Goal: Find specific page/section: Find specific page/section

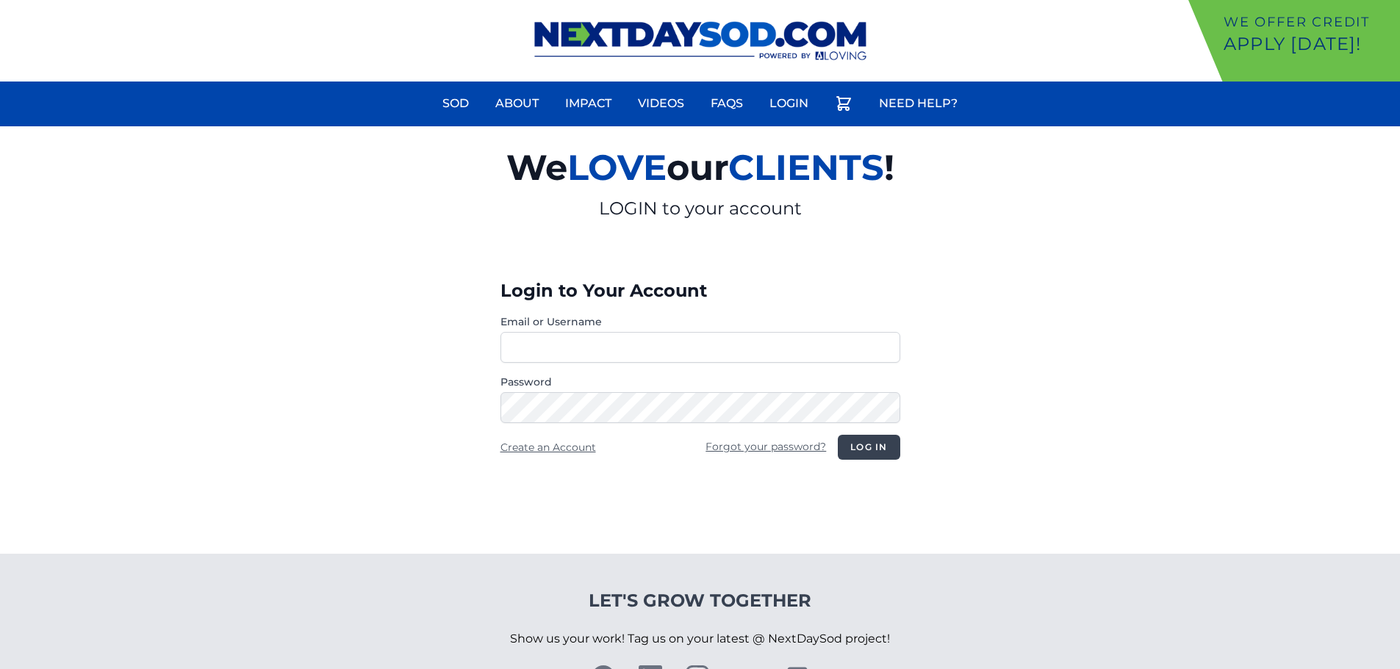
type input "********"
click at [867, 448] on button "Log in" at bounding box center [869, 447] width 62 height 25
click at [874, 452] on button "Log in" at bounding box center [869, 447] width 62 height 25
type input "********"
click at [872, 452] on button "Log in" at bounding box center [869, 447] width 62 height 25
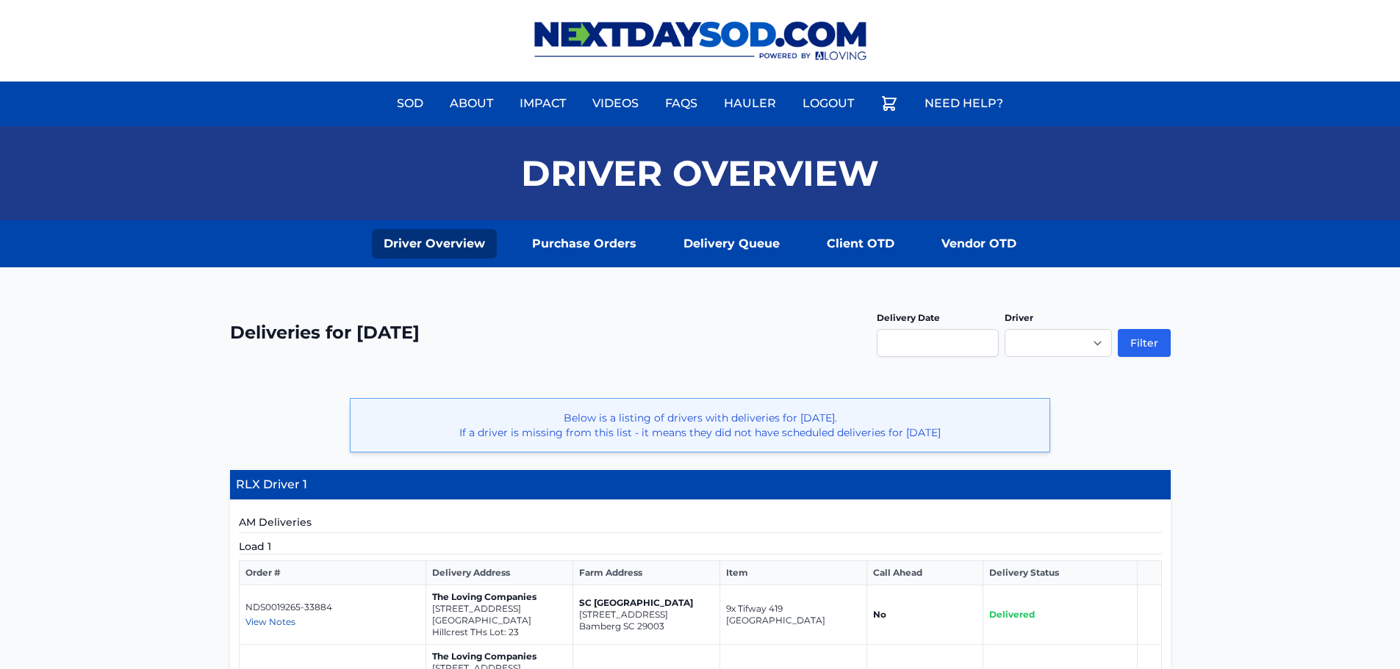
click at [591, 35] on img at bounding box center [700, 41] width 367 height 82
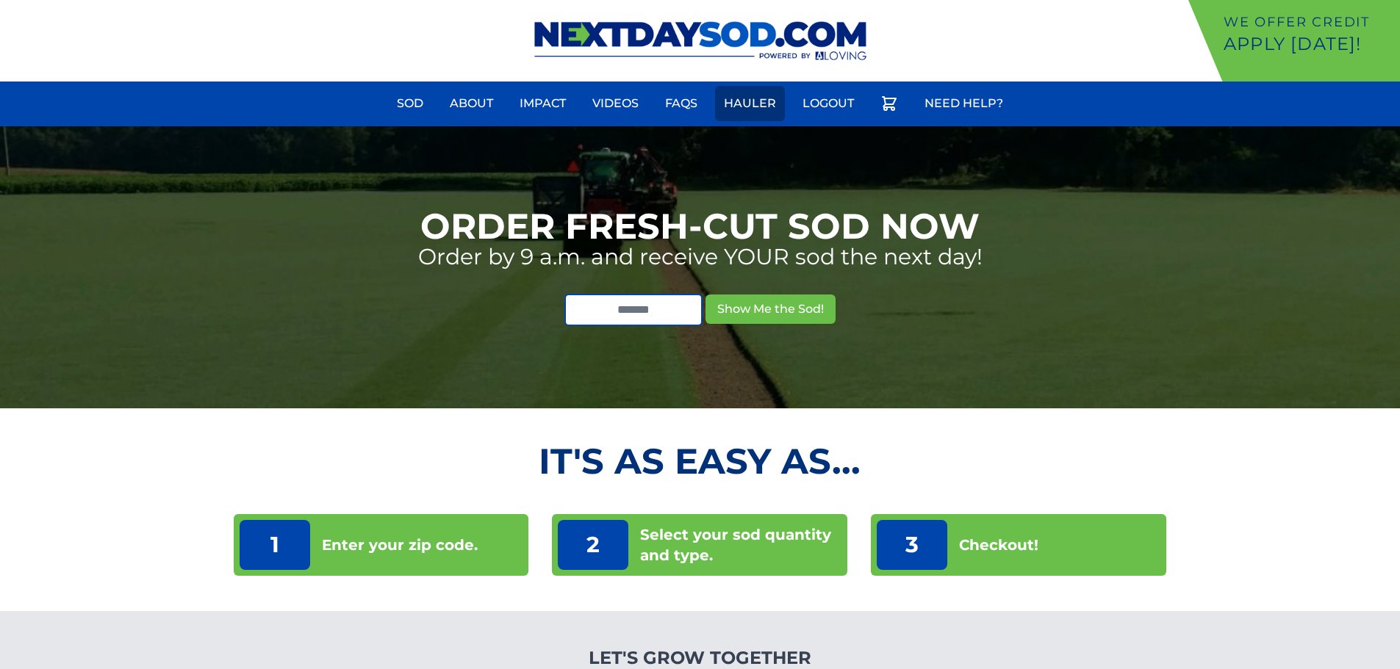
click at [752, 107] on link "Hauler" at bounding box center [750, 103] width 70 height 35
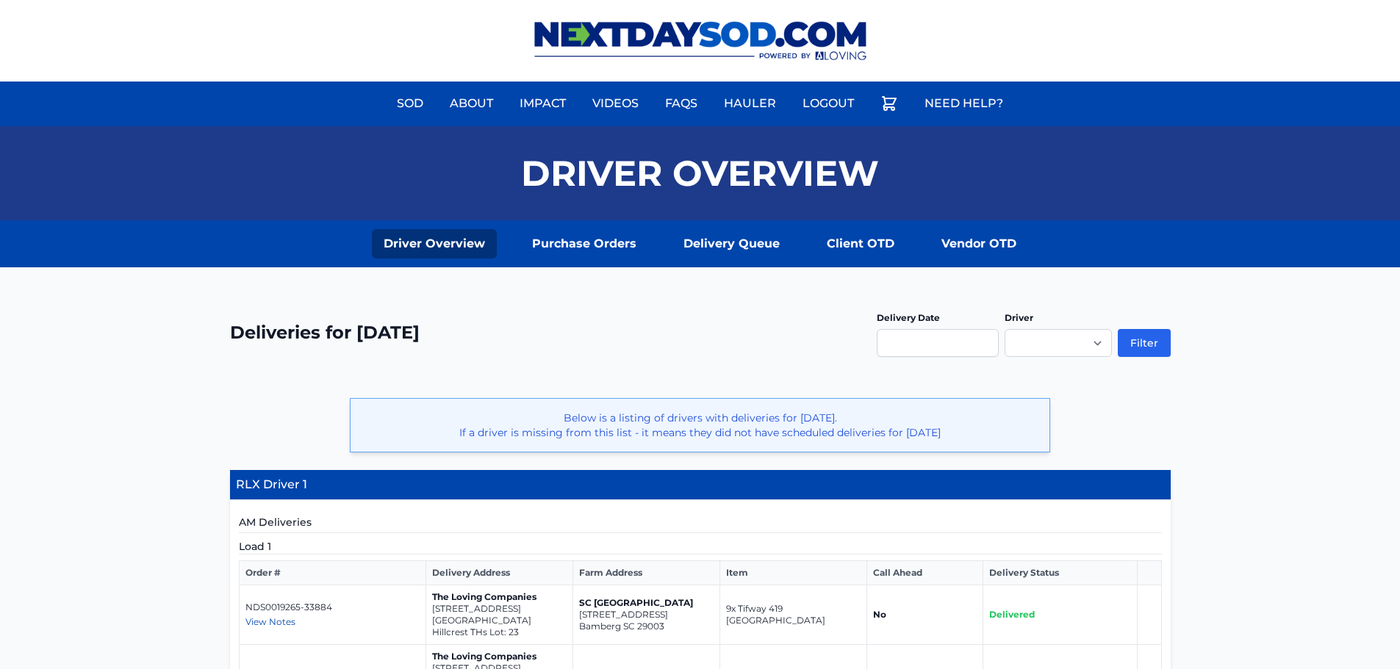
click at [619, 29] on img at bounding box center [700, 41] width 367 height 82
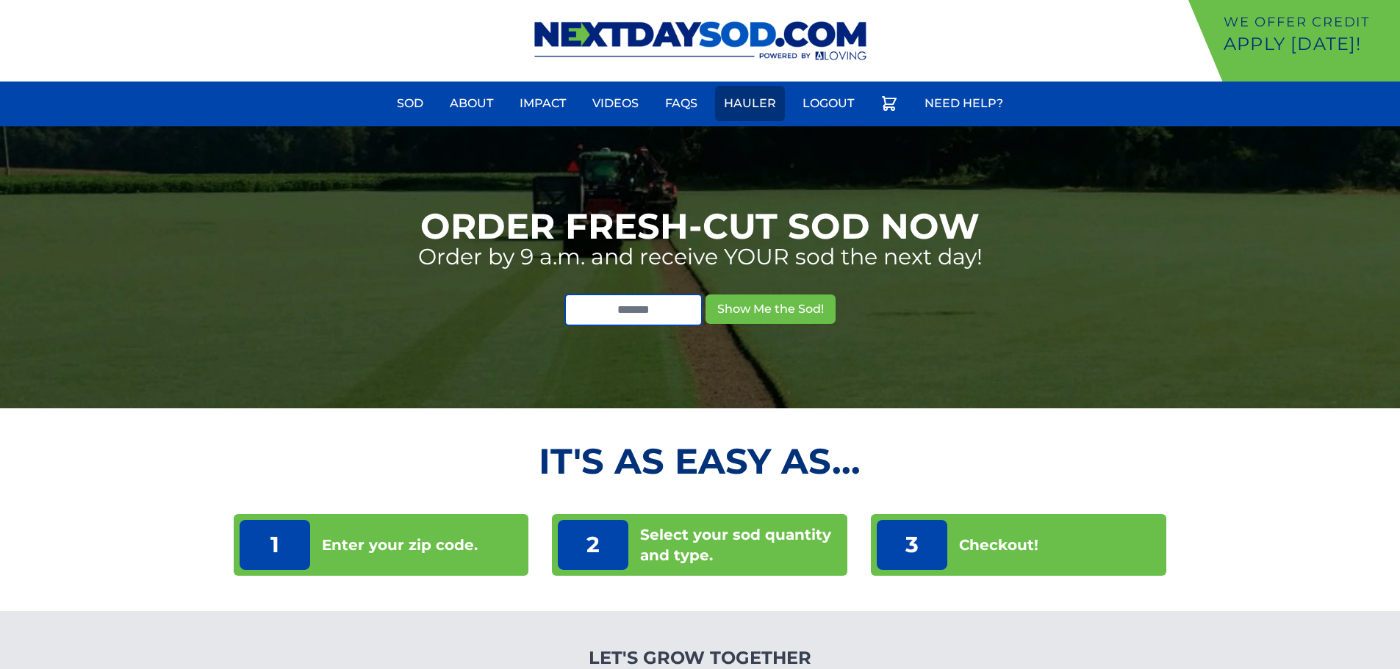
click at [744, 104] on link "Hauler" at bounding box center [750, 103] width 70 height 35
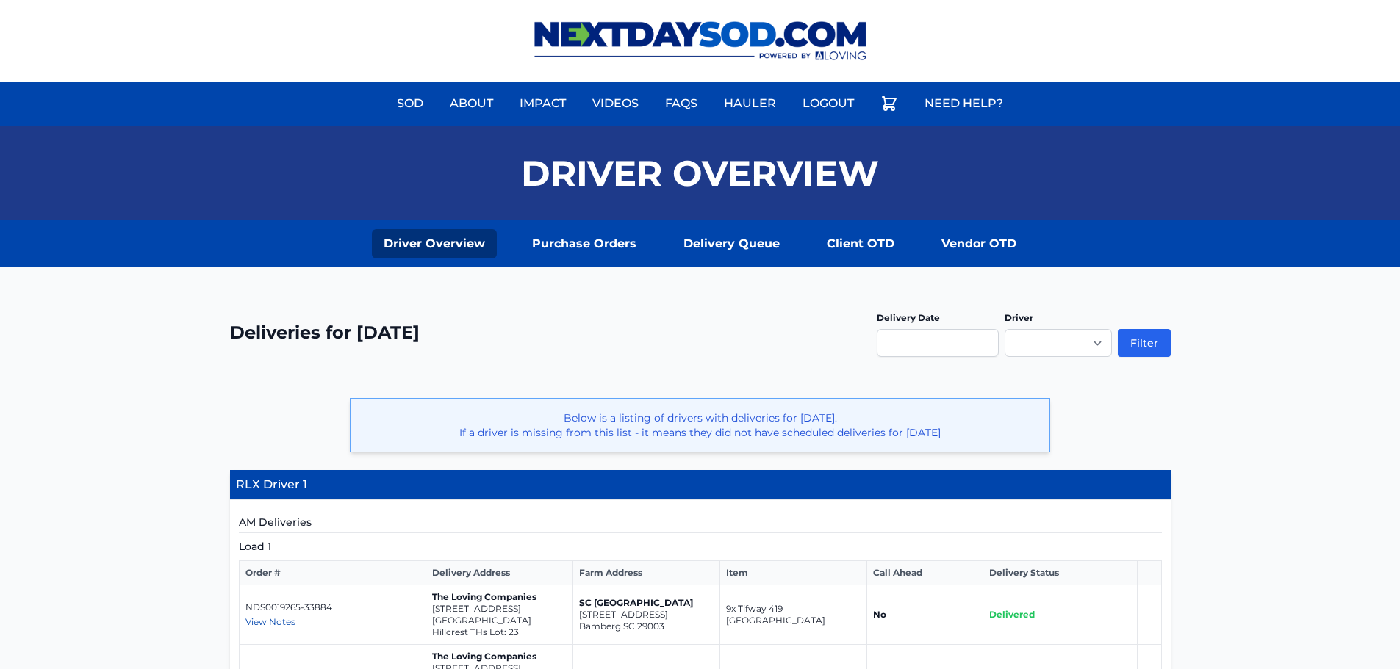
click at [663, 23] on img at bounding box center [700, 41] width 367 height 82
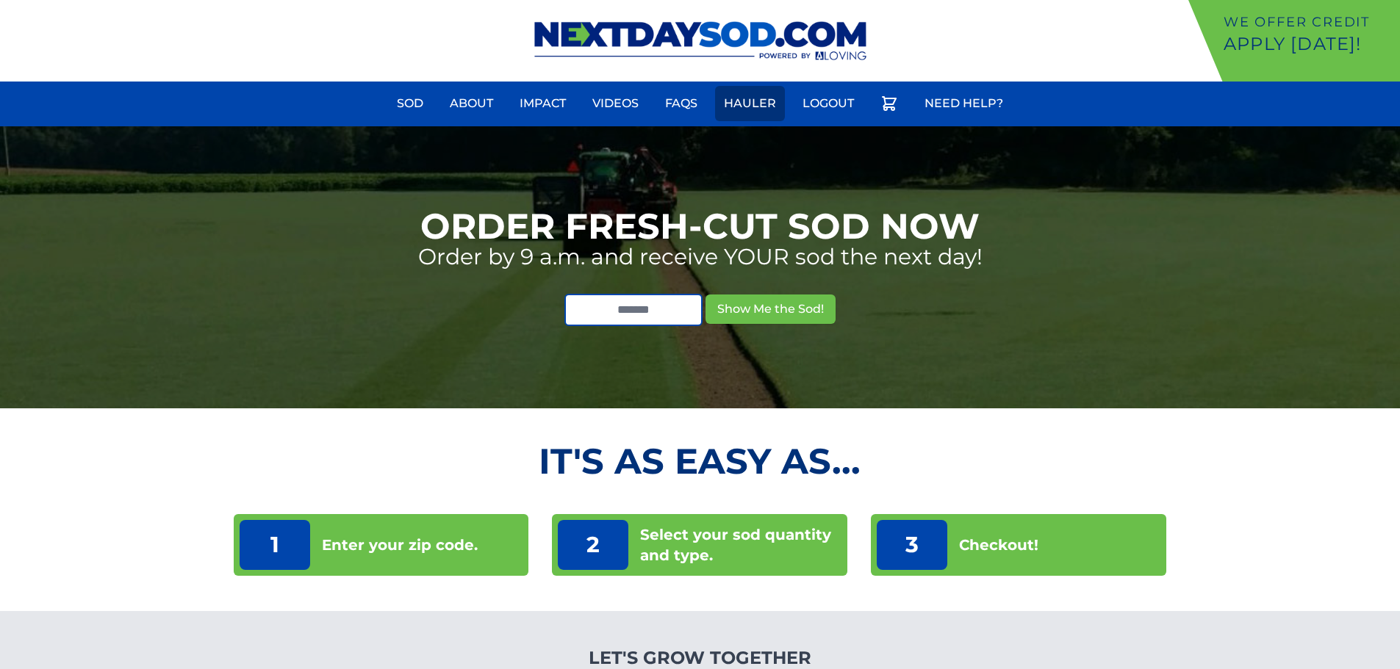
click at [750, 102] on link "Hauler" at bounding box center [750, 103] width 70 height 35
